Goal: Task Accomplishment & Management: Use online tool/utility

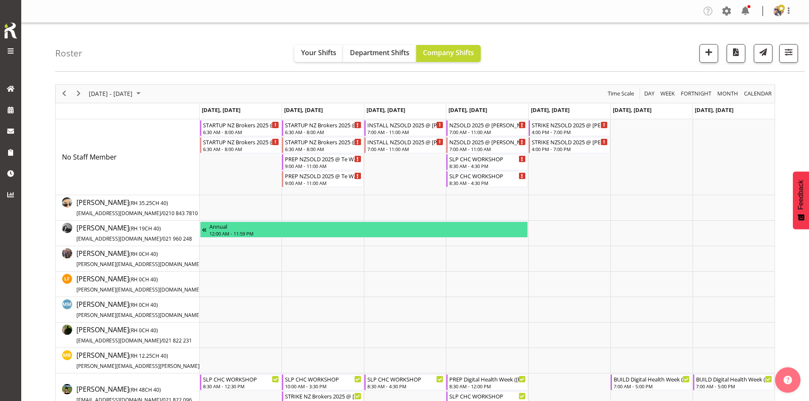
scroll to position [127, 0]
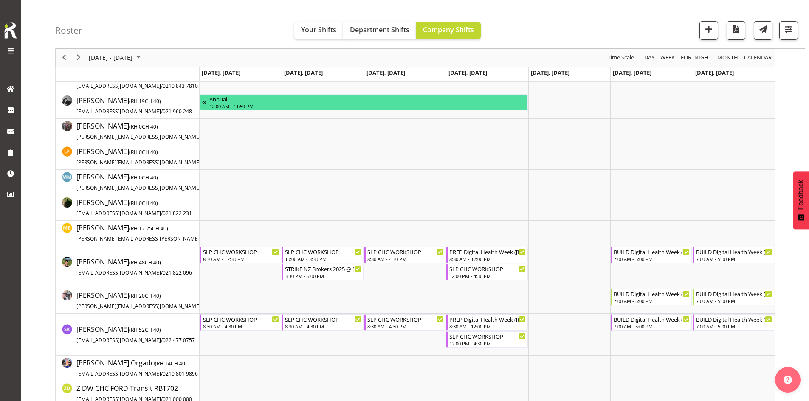
click at [778, 34] on div at bounding box center [784, 30] width 25 height 19
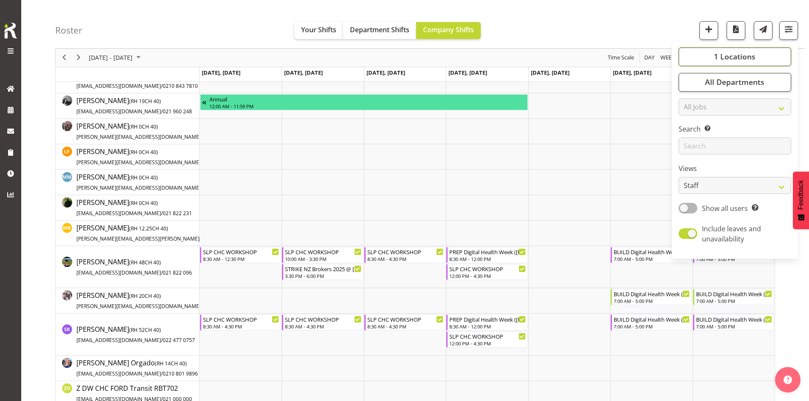
click at [764, 51] on button "1 Locations" at bounding box center [735, 57] width 113 height 19
click at [701, 207] on span "SLP" at bounding box center [698, 210] width 13 height 7
click at [691, 208] on input "SLP" at bounding box center [688, 211] width 6 height 6
checkbox input "true"
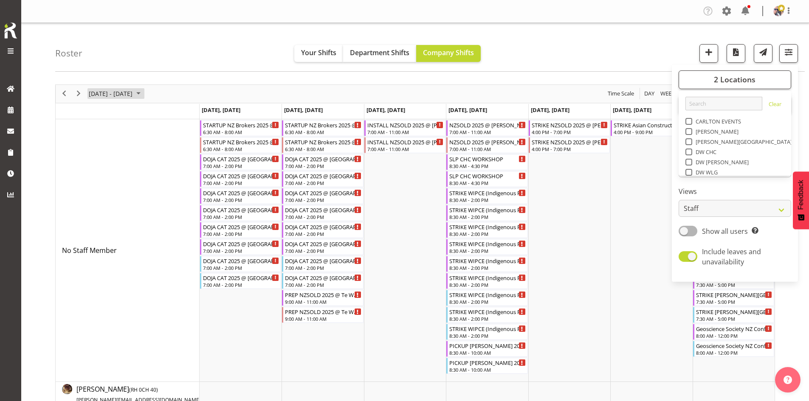
click at [133, 96] on span "[DATE] - [DATE]" at bounding box center [110, 93] width 45 height 11
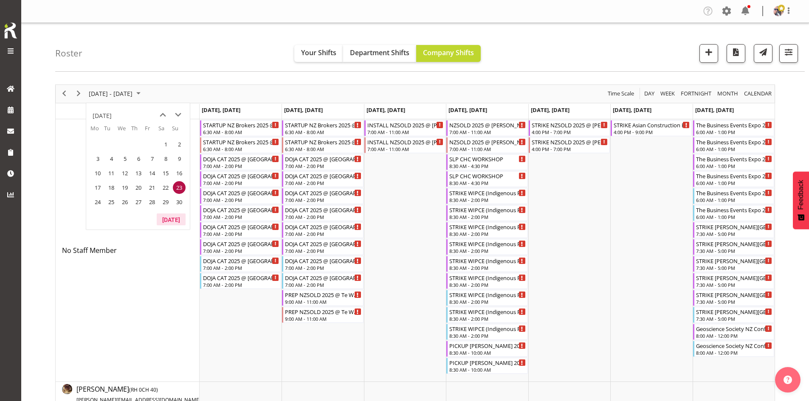
click at [174, 217] on button "[DATE]" at bounding box center [171, 220] width 29 height 12
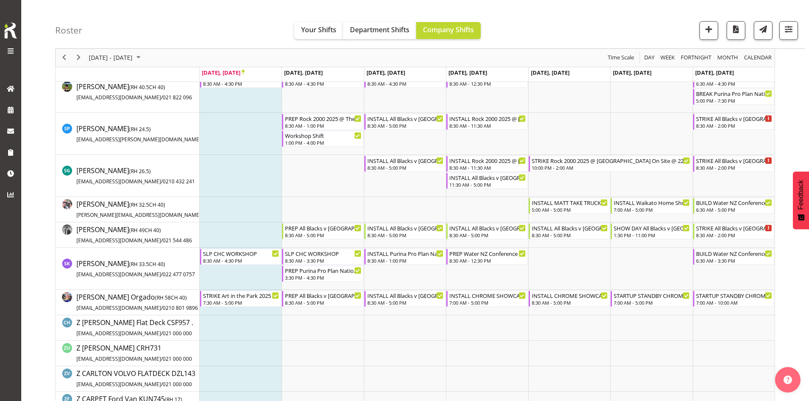
scroll to position [807, 0]
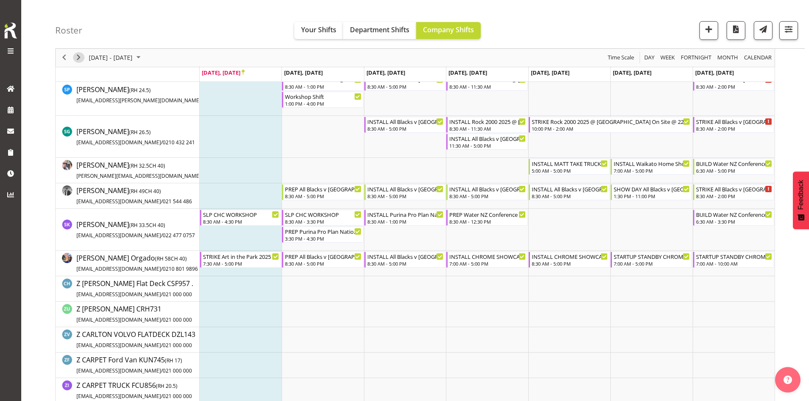
click at [81, 57] on span "Next" at bounding box center [78, 58] width 10 height 11
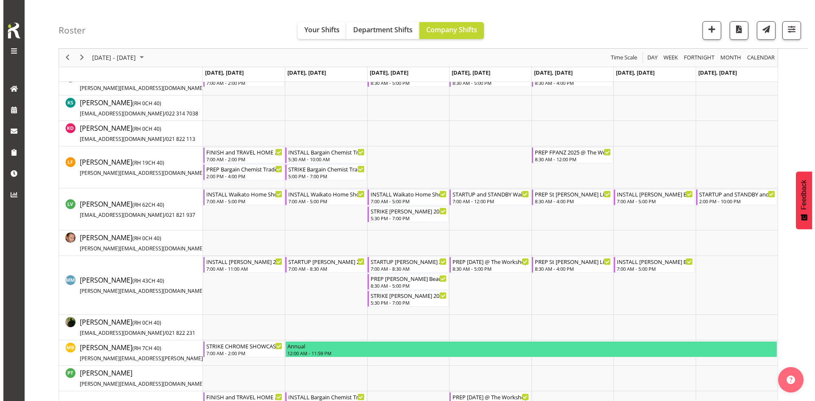
scroll to position [467, 0]
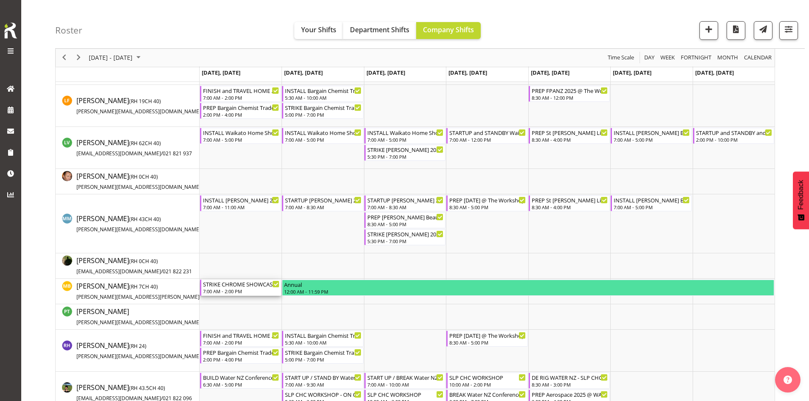
click at [249, 288] on div "STRIKE CHROME SHOWCASE 2025 @ Showgrounds 7:00 AM - 2:00 PM" at bounding box center [241, 288] width 76 height 16
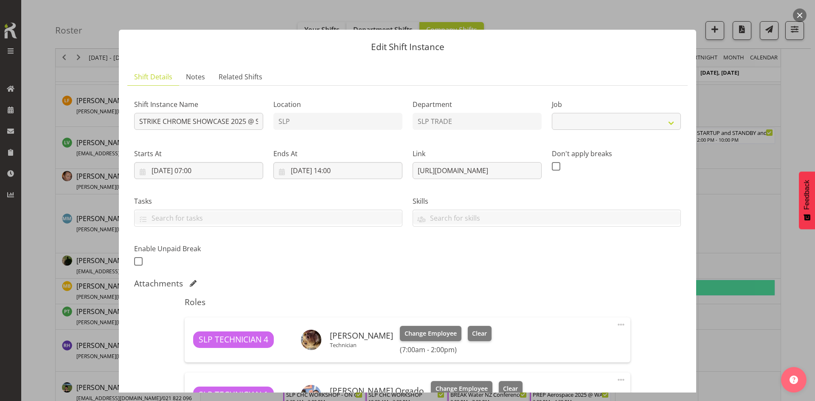
select select "10218"
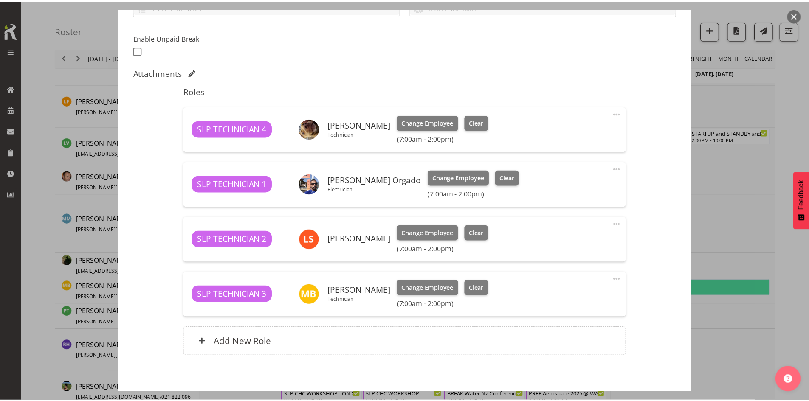
scroll to position [250, 0]
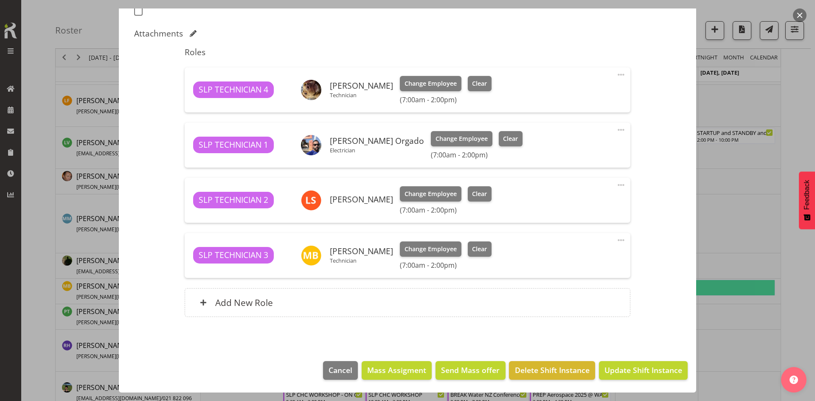
click at [801, 17] on button "button" at bounding box center [800, 15] width 14 height 14
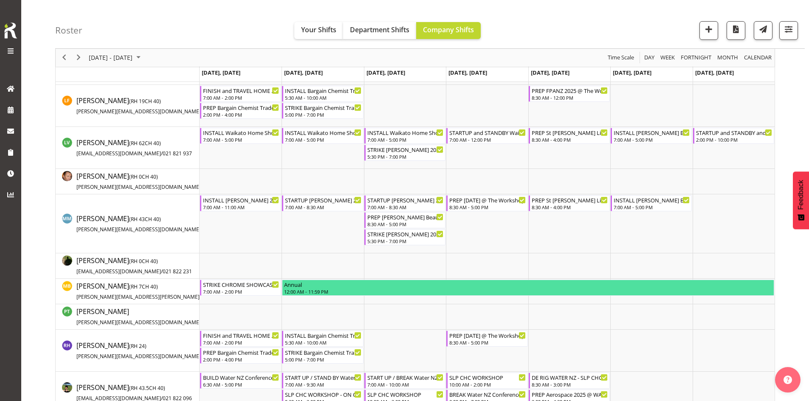
scroll to position [510, 0]
